Goal: Task Accomplishment & Management: Use online tool/utility

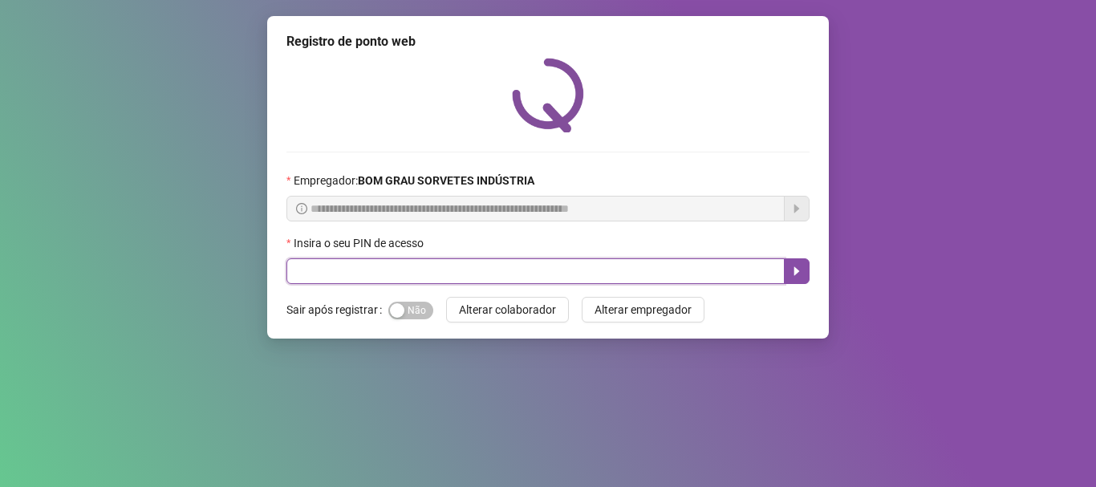
click at [550, 278] on input "text" at bounding box center [535, 271] width 498 height 26
type input "*****"
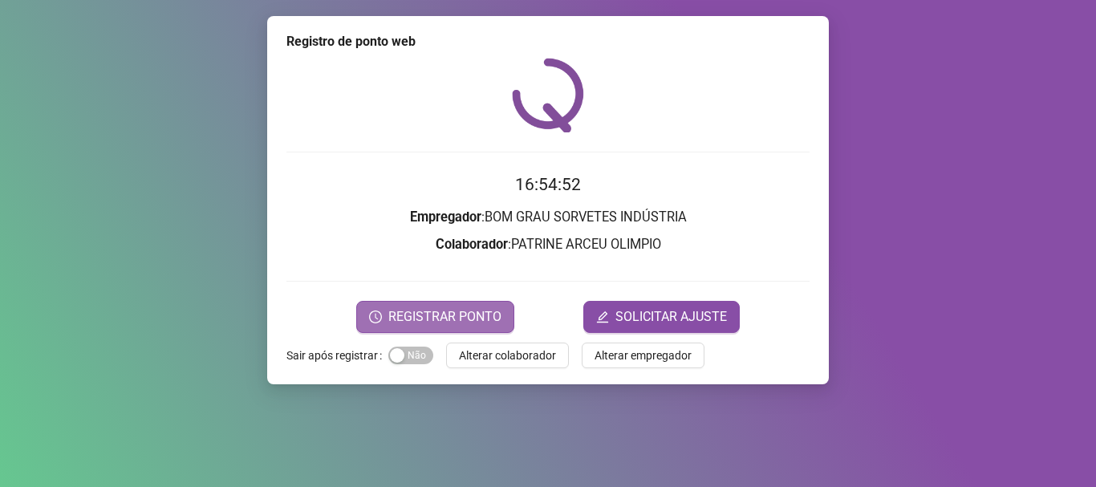
click at [485, 319] on span "REGISTRAR PONTO" at bounding box center [444, 316] width 113 height 19
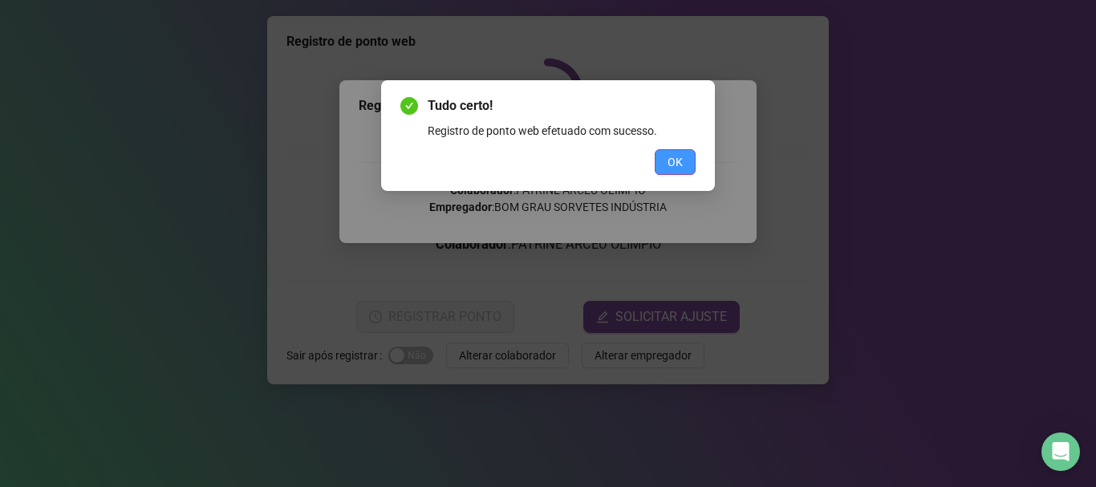
click at [676, 159] on span "OK" at bounding box center [675, 162] width 15 height 18
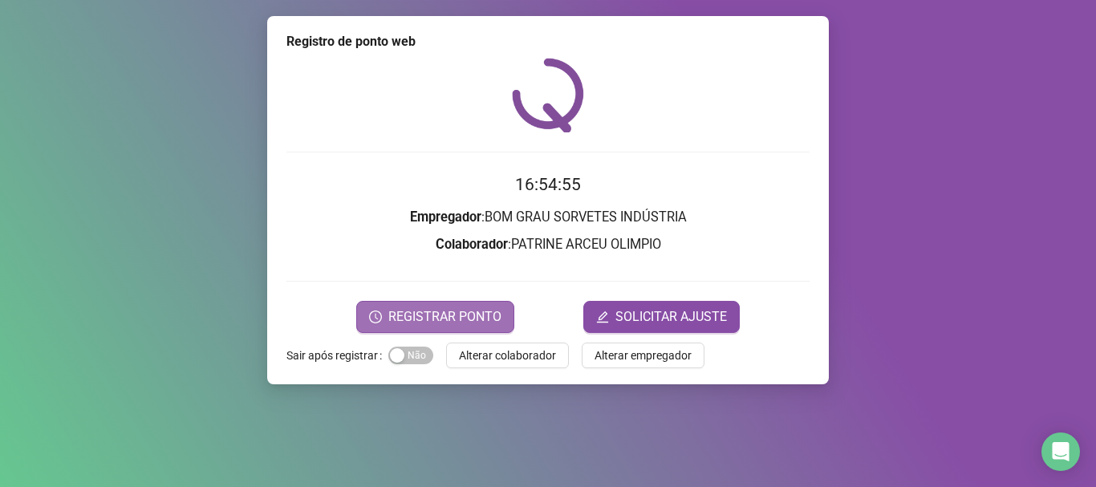
click at [512, 320] on button "REGISTRAR PONTO" at bounding box center [435, 317] width 158 height 32
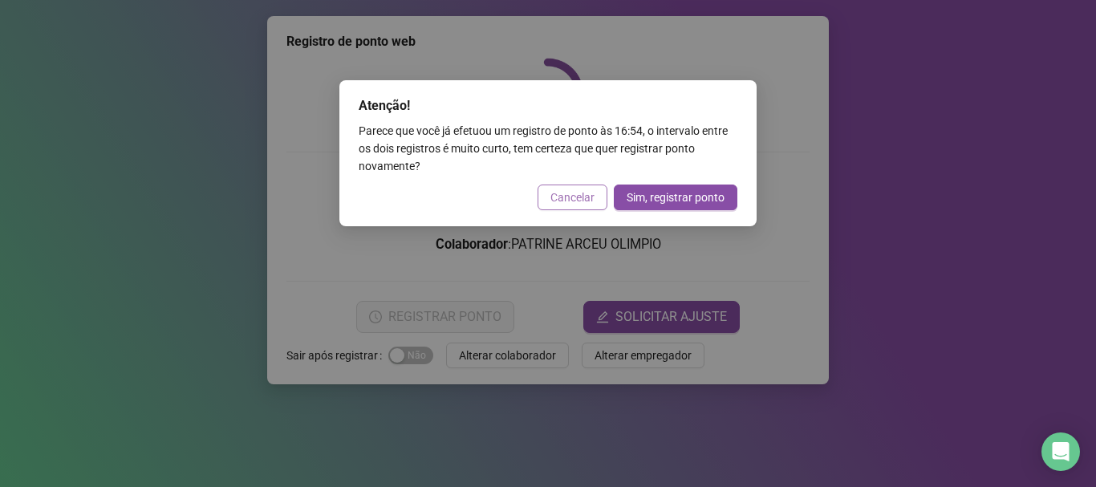
click at [568, 201] on span "Cancelar" at bounding box center [572, 198] width 44 height 18
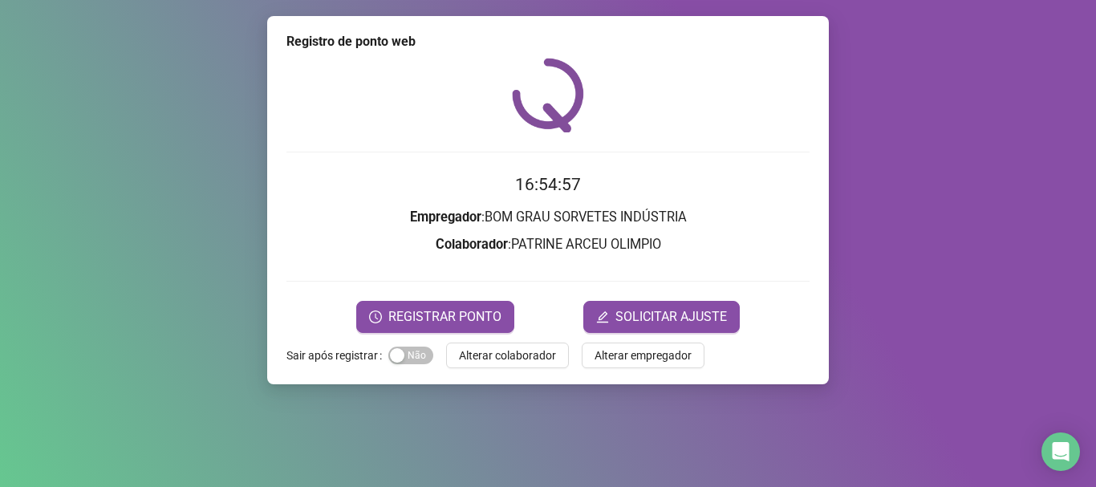
click at [531, 356] on span "Alterar colaborador" at bounding box center [507, 356] width 97 height 18
